Goal: Information Seeking & Learning: Learn about a topic

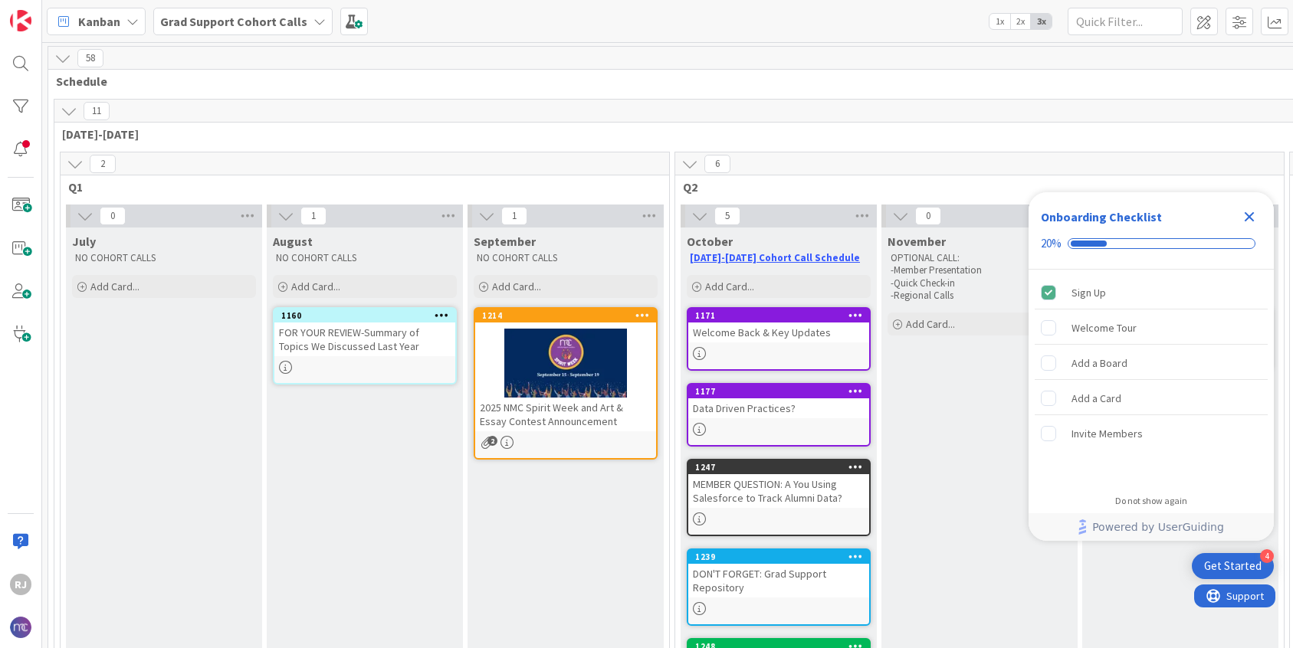
click at [285, 18] on b "Grad Support Cohort Calls" at bounding box center [233, 21] width 147 height 15
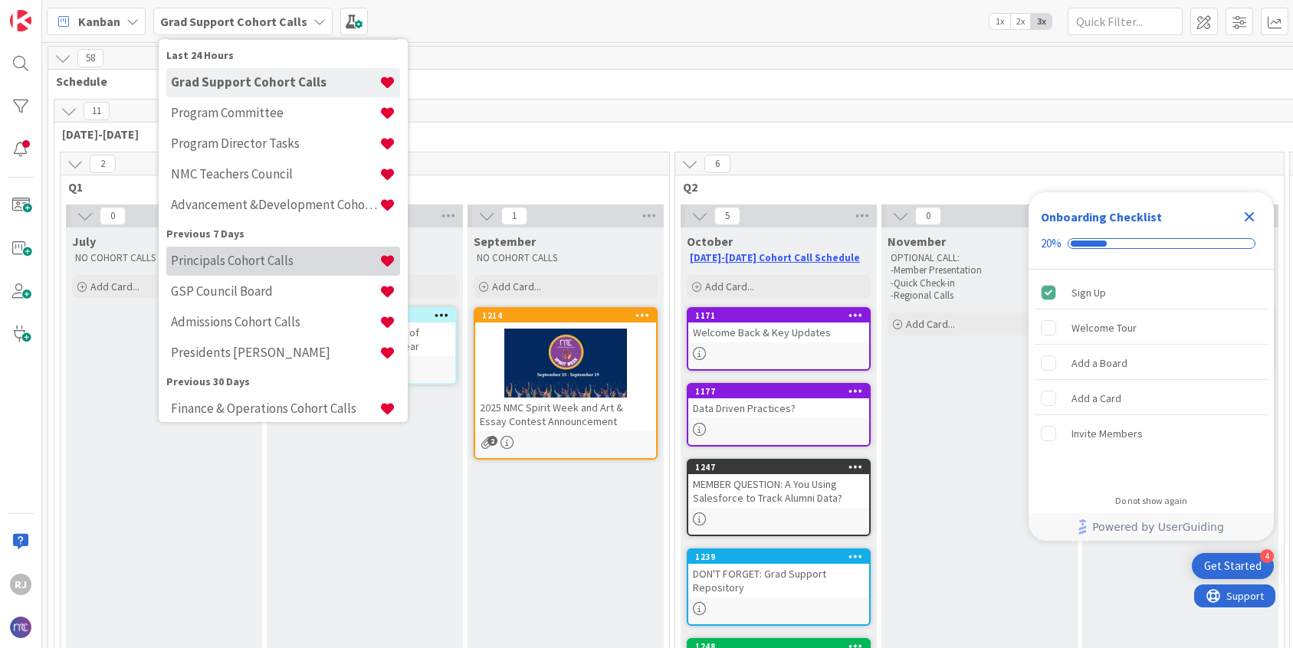
scroll to position [84, 0]
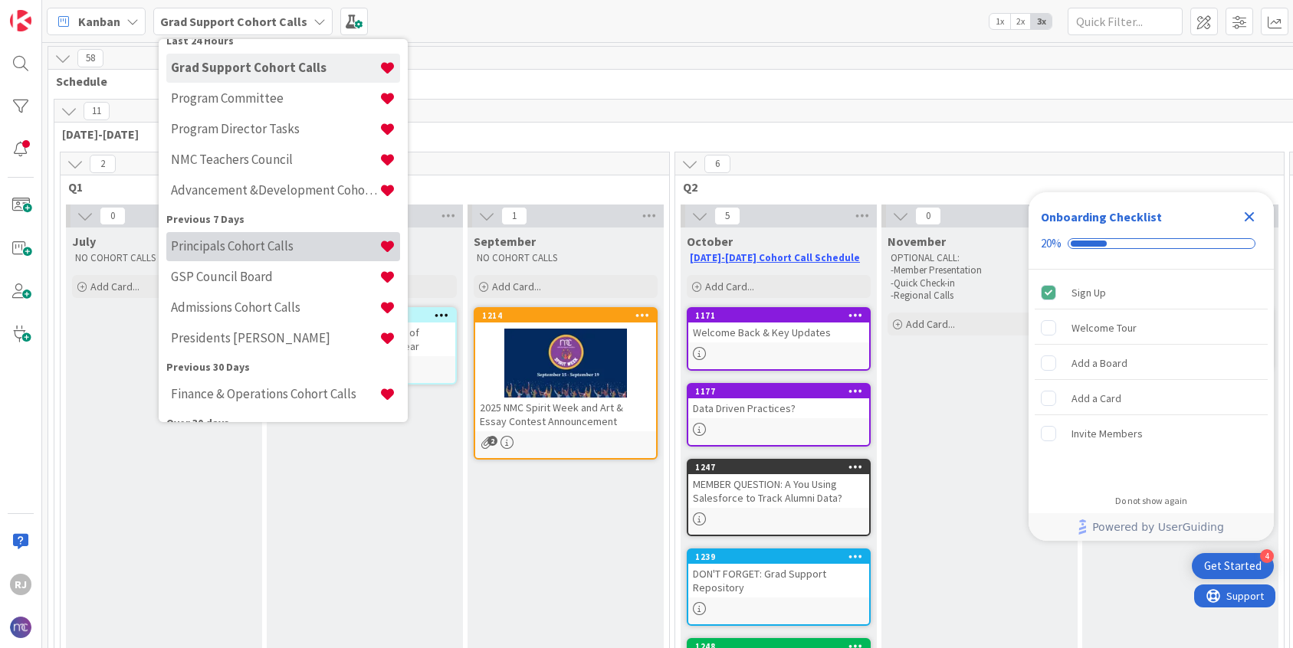
click at [246, 318] on div "Admissions Cohort Calls" at bounding box center [283, 308] width 234 height 29
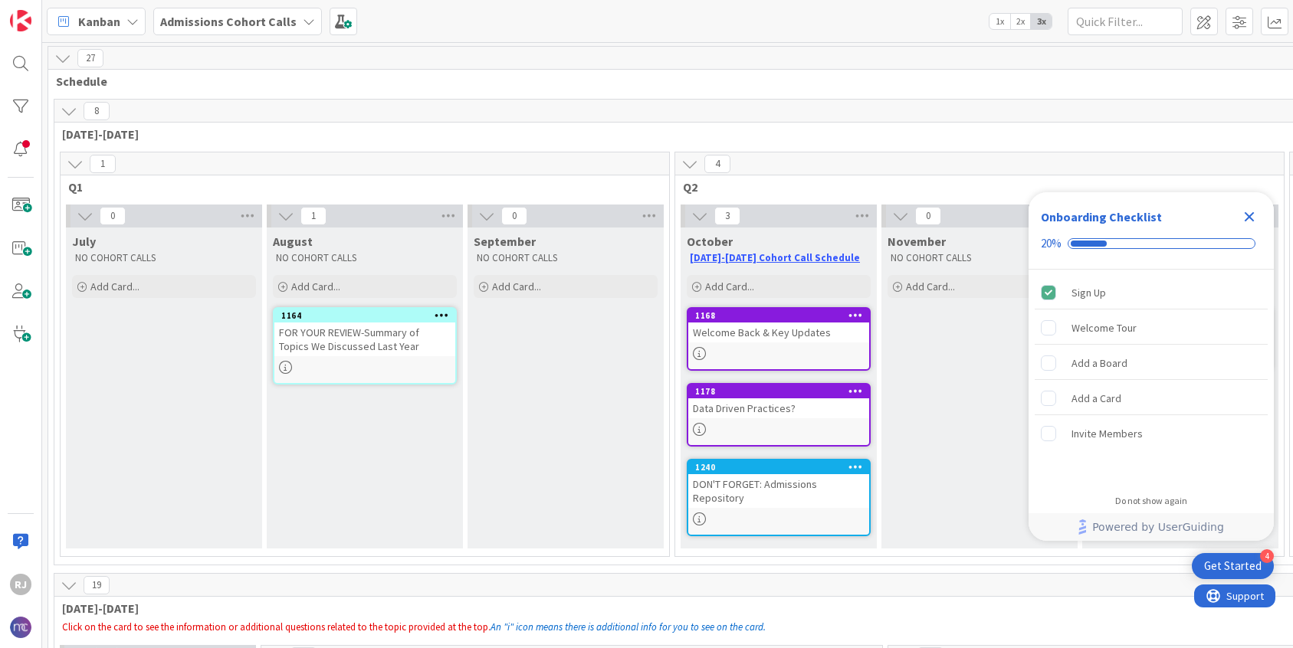
click at [1256, 214] on icon "Close Checklist" at bounding box center [1249, 217] width 18 height 18
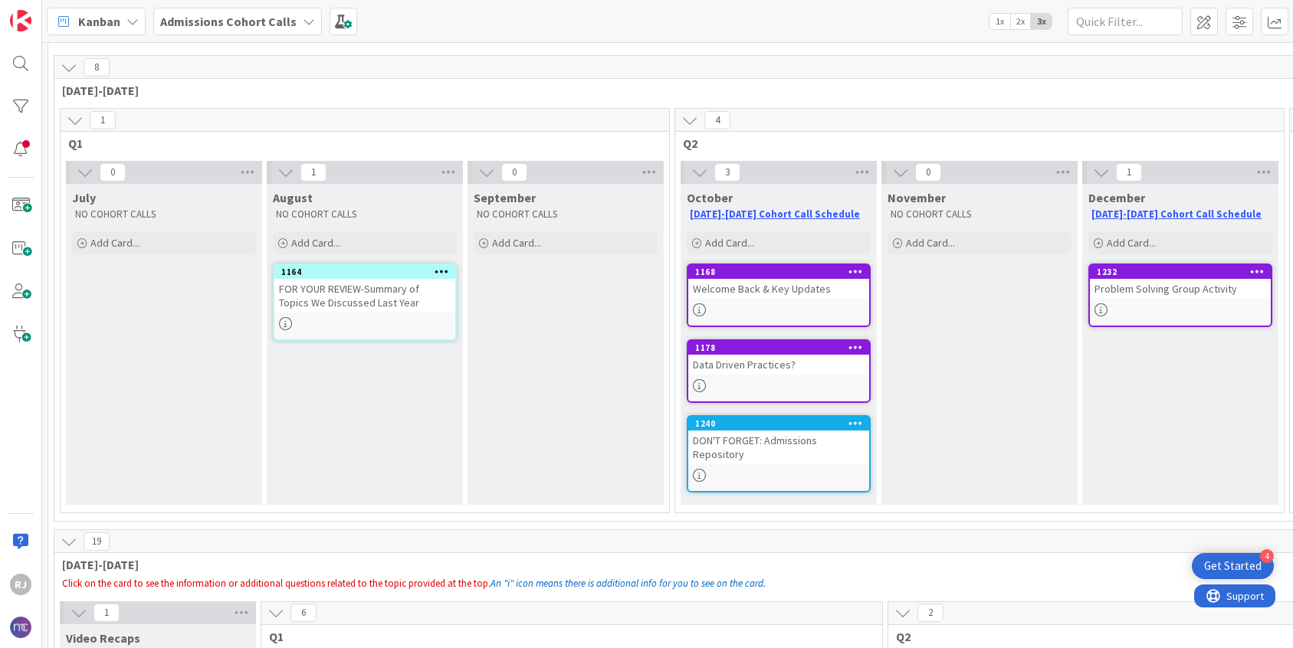
scroll to position [49, 0]
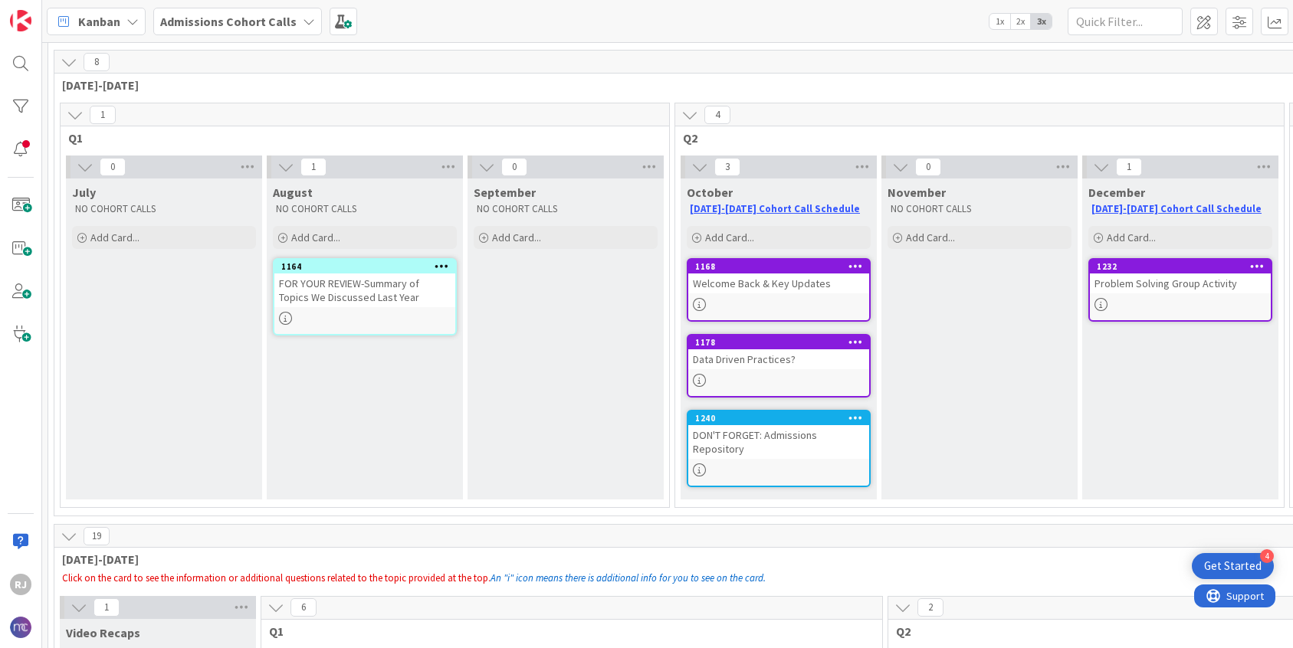
click at [412, 297] on div "FOR YOUR REVIEW-Summary of Topics We Discussed Last Year" at bounding box center [364, 291] width 181 height 34
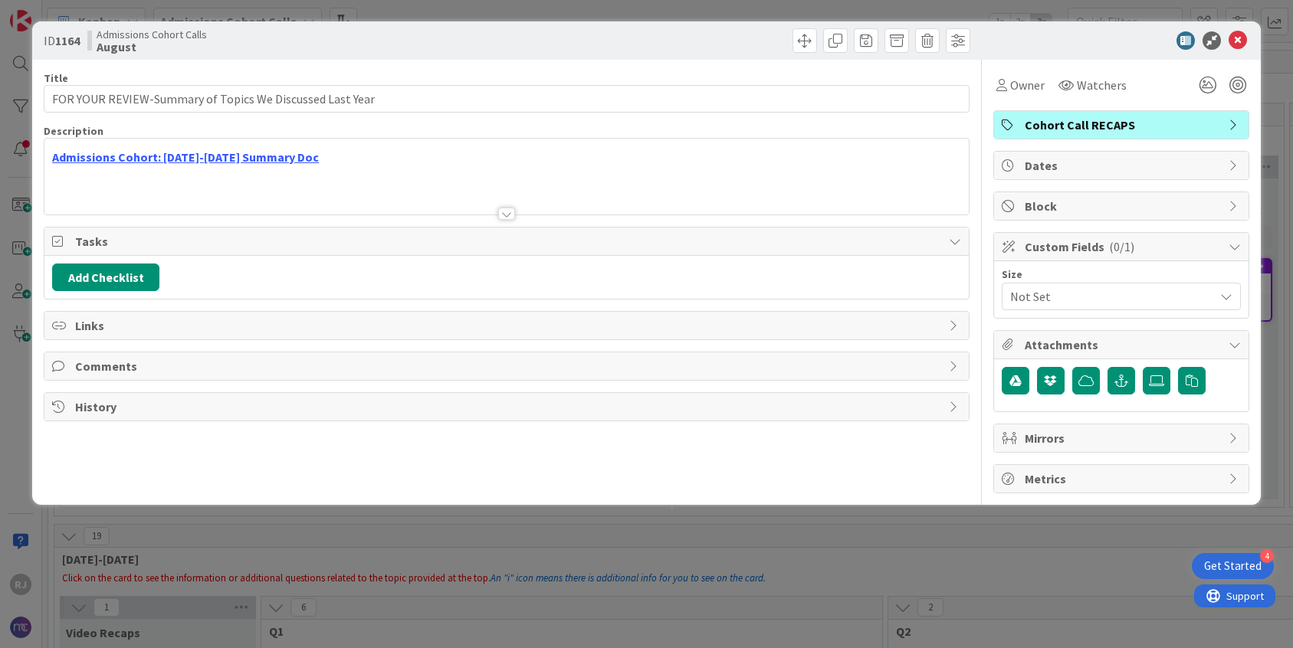
click at [510, 209] on div at bounding box center [506, 214] width 17 height 12
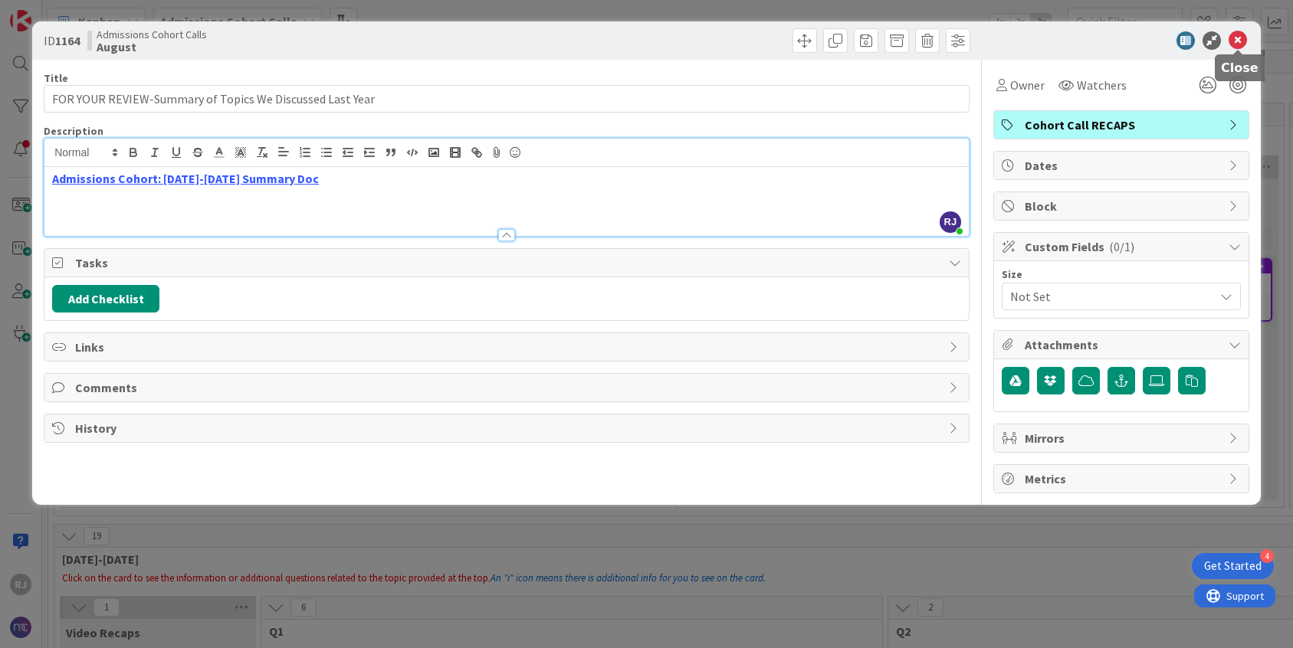
click at [1237, 34] on icon at bounding box center [1238, 40] width 18 height 18
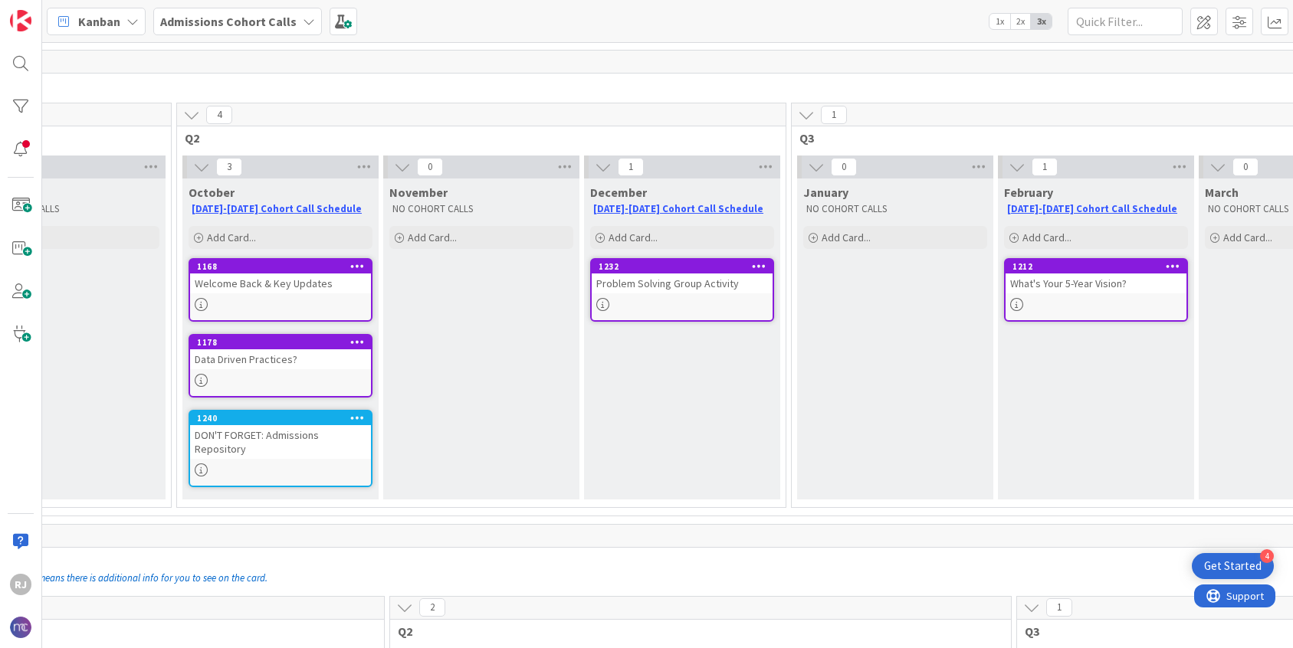
scroll to position [49, 508]
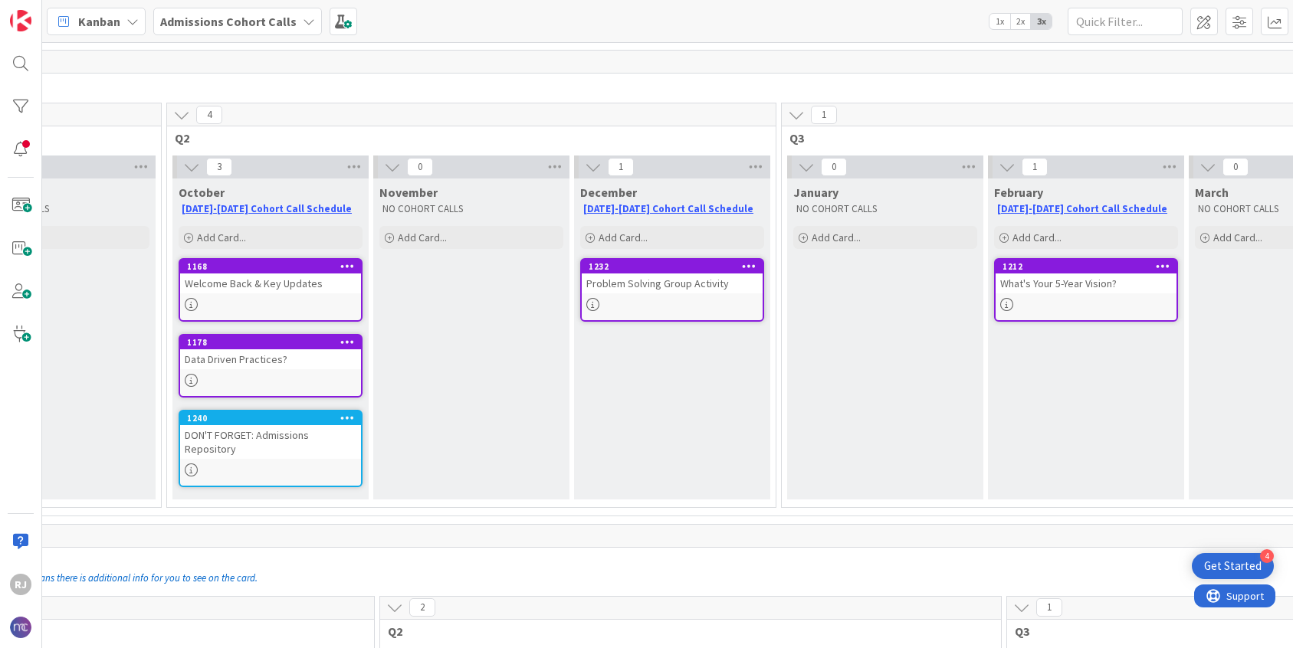
click at [291, 284] on div "Welcome Back & Key Updates" at bounding box center [270, 284] width 181 height 20
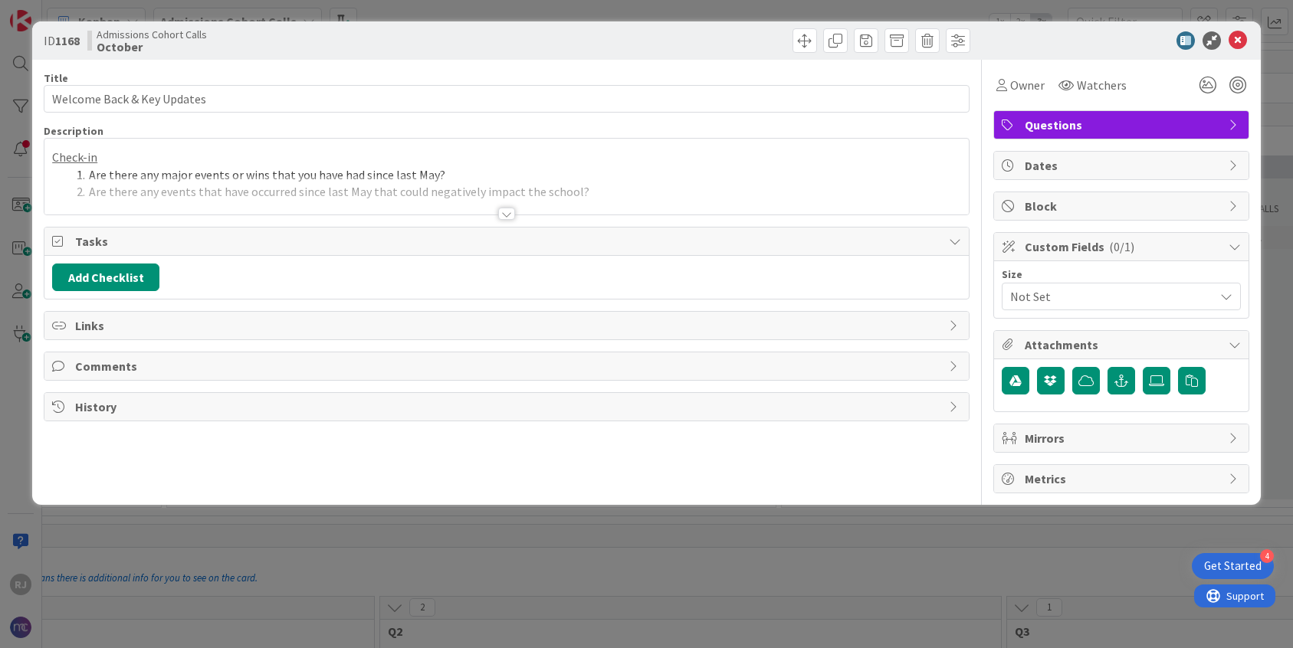
click at [511, 212] on div at bounding box center [506, 214] width 17 height 12
